Goal: Task Accomplishment & Management: Manage account settings

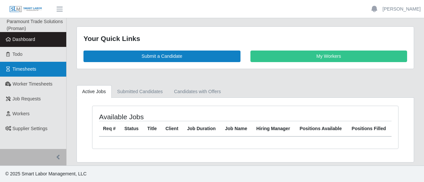
click at [27, 72] on span "Timesheets" at bounding box center [25, 69] width 24 height 5
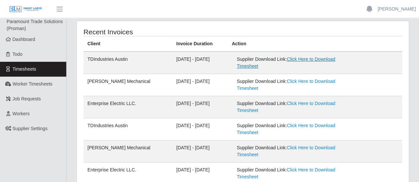
click at [298, 59] on link "Click Here to Download Timesheet" at bounding box center [286, 63] width 98 height 12
